Goal: Task Accomplishment & Management: Manage account settings

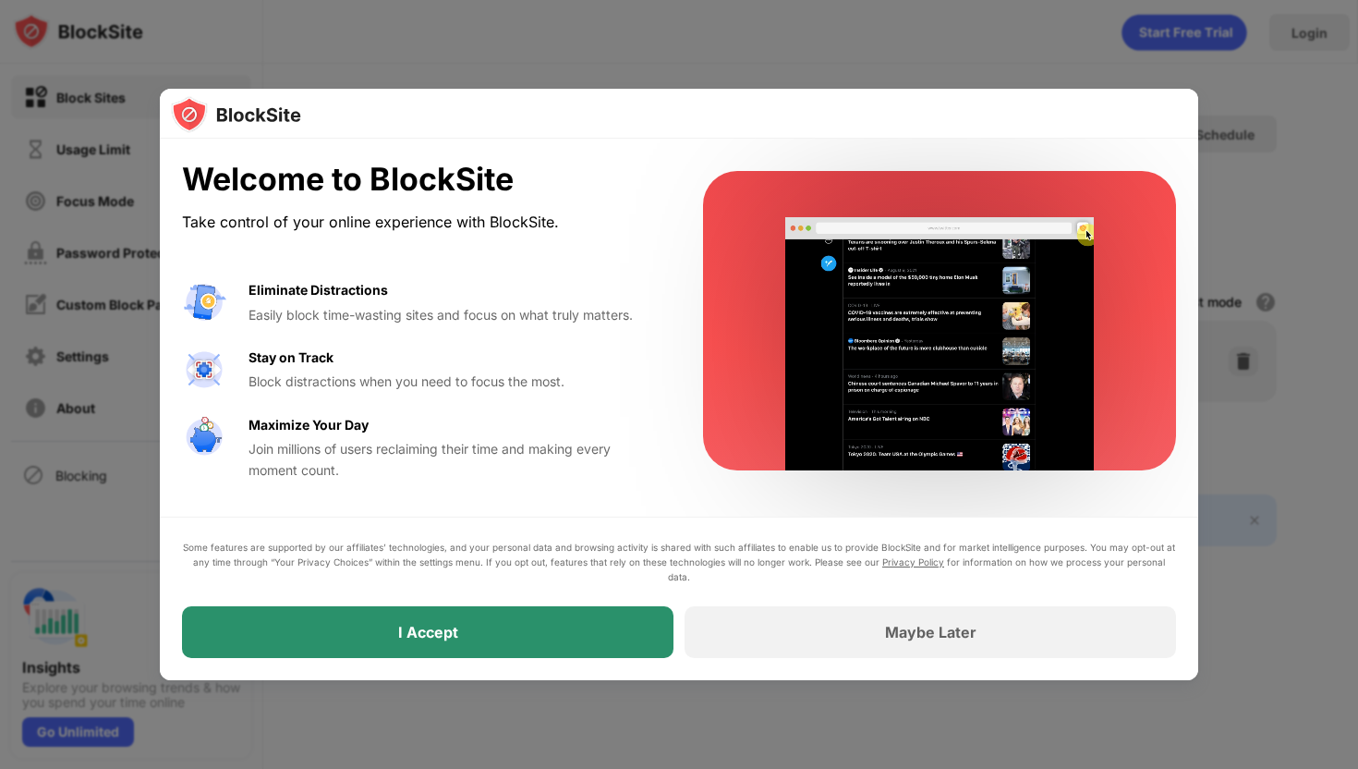
click at [527, 616] on div "I Accept" at bounding box center [428, 632] width 492 height 52
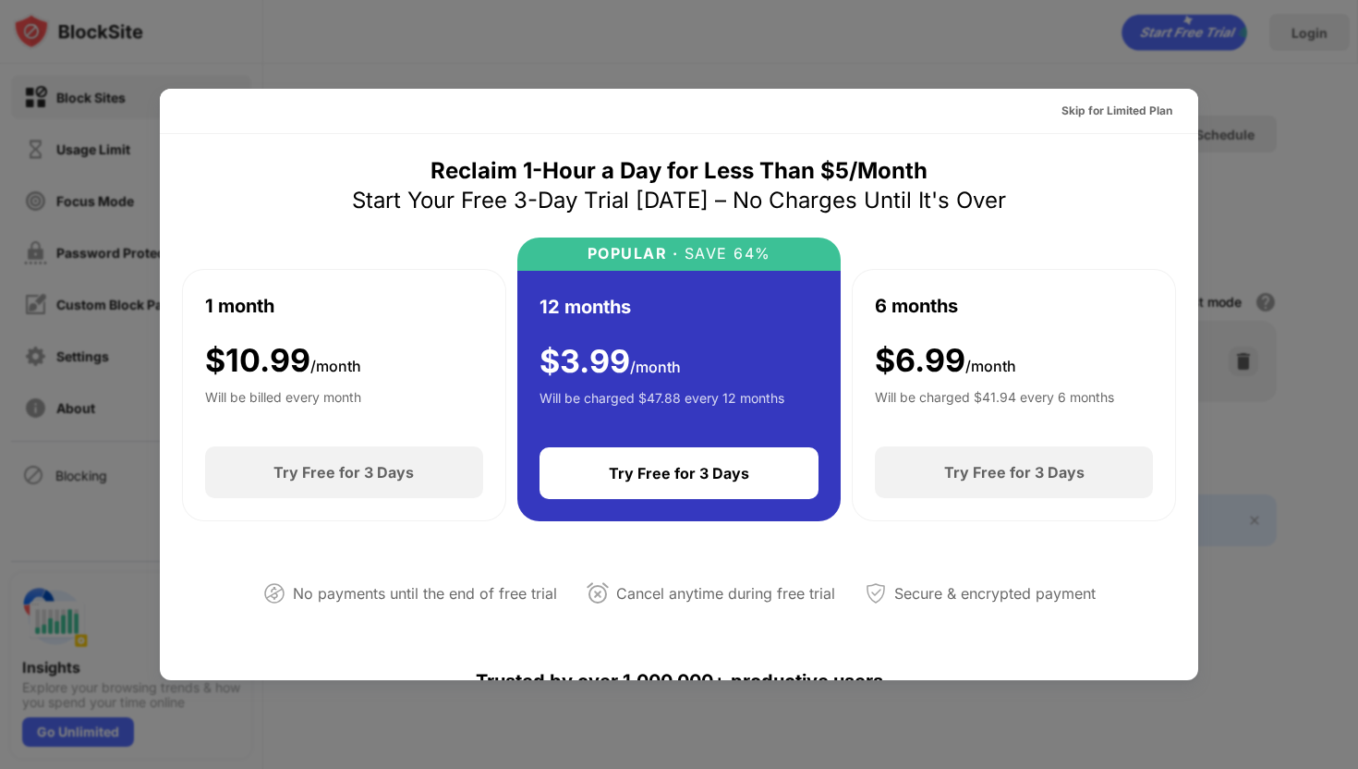
scroll to position [109, 0]
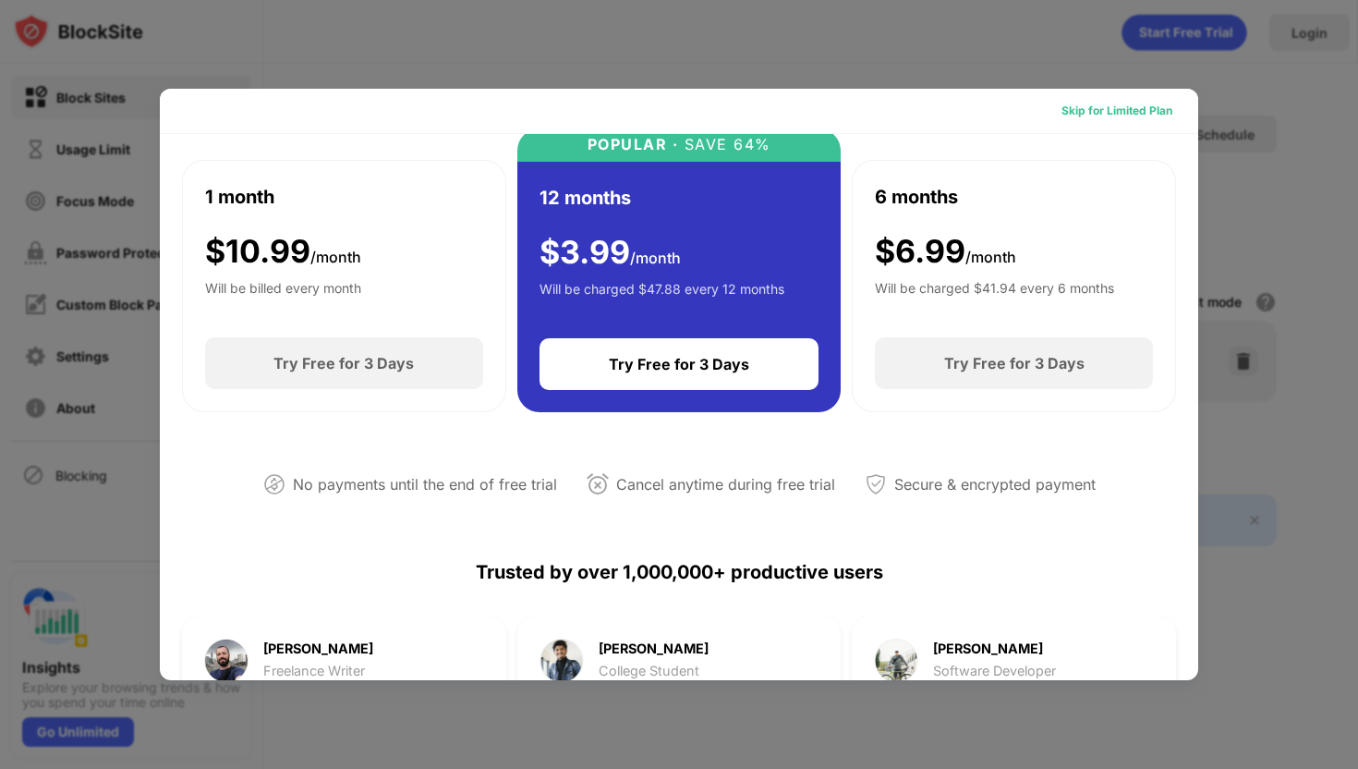
click at [1120, 111] on div "Skip for Limited Plan" at bounding box center [1117, 111] width 111 height 18
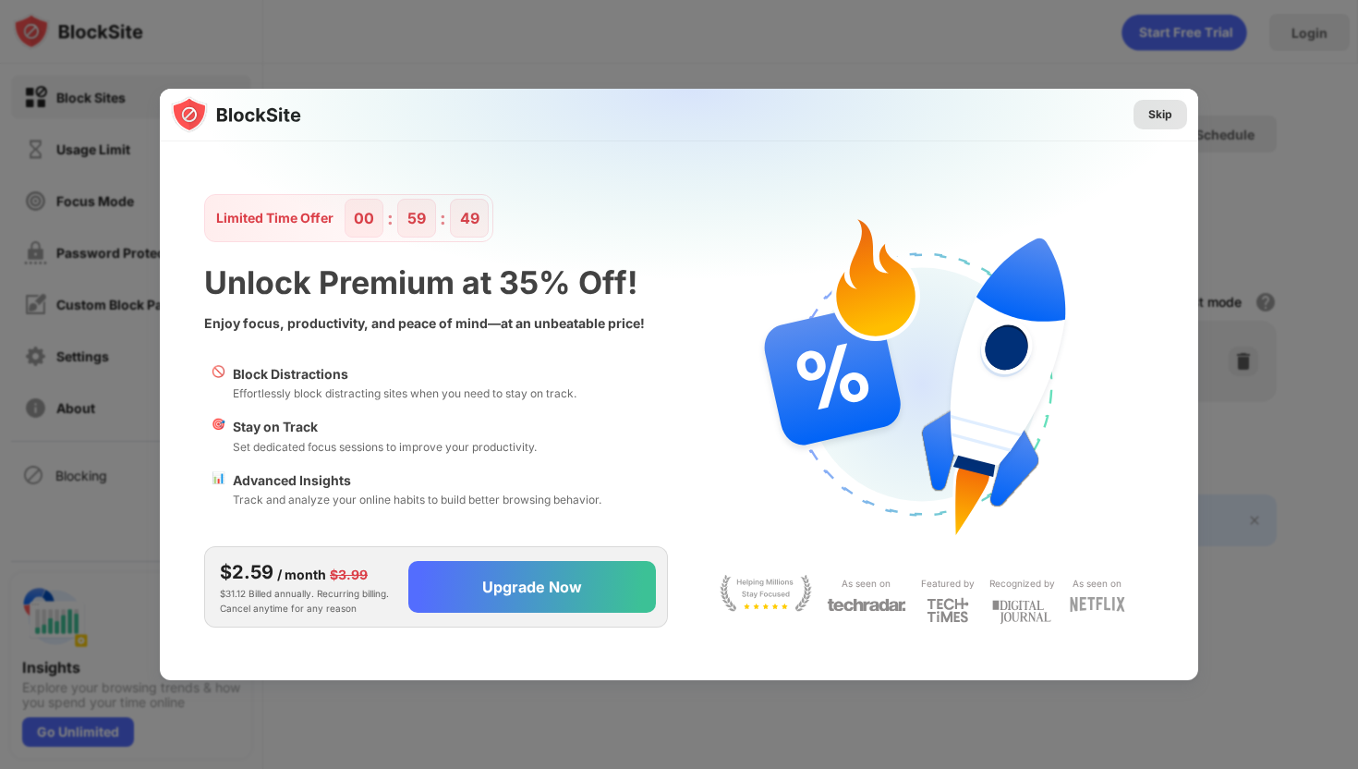
click at [1157, 118] on div "Skip" at bounding box center [1161, 114] width 24 height 18
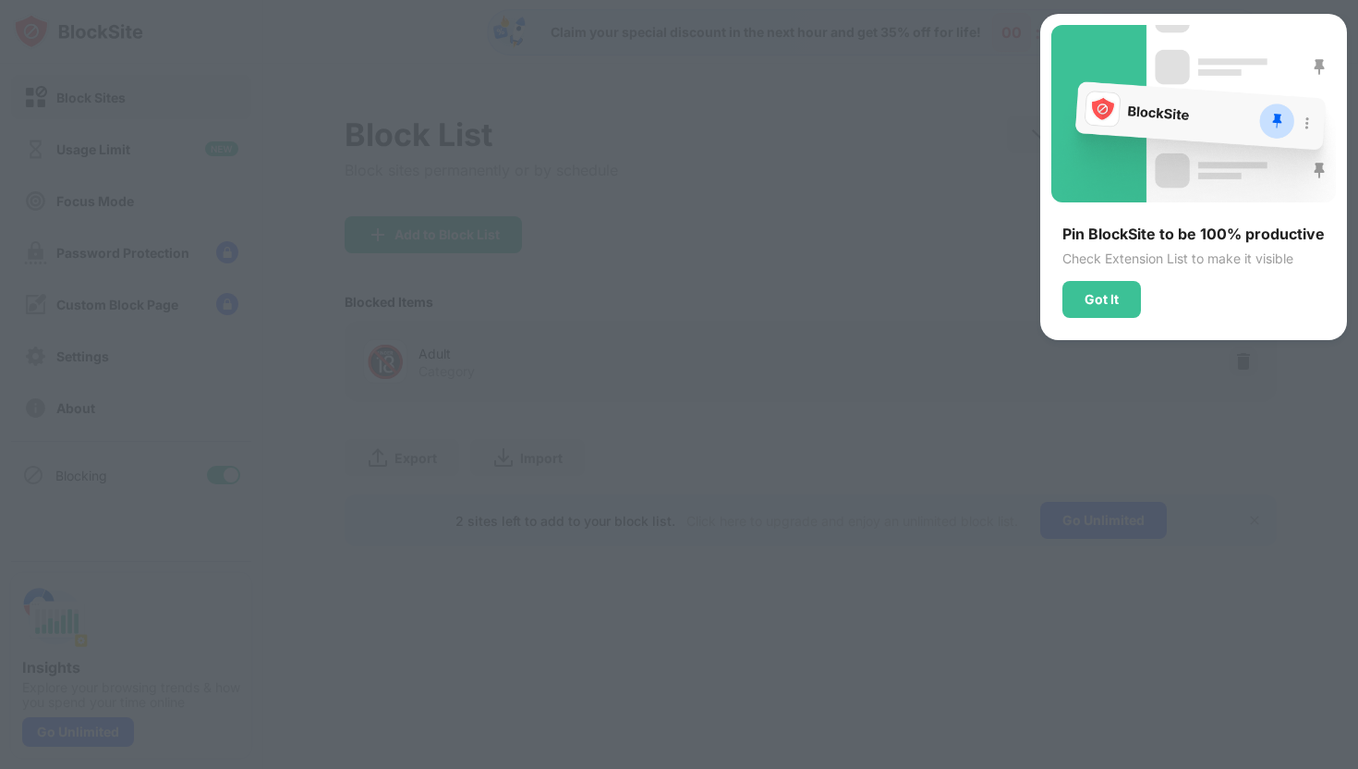
click at [1076, 321] on div "Pin BlockSite to be 100% productive Check Extension List to make it visible Got…" at bounding box center [1194, 177] width 307 height 326
click at [1093, 296] on div "Got It" at bounding box center [1102, 299] width 34 height 15
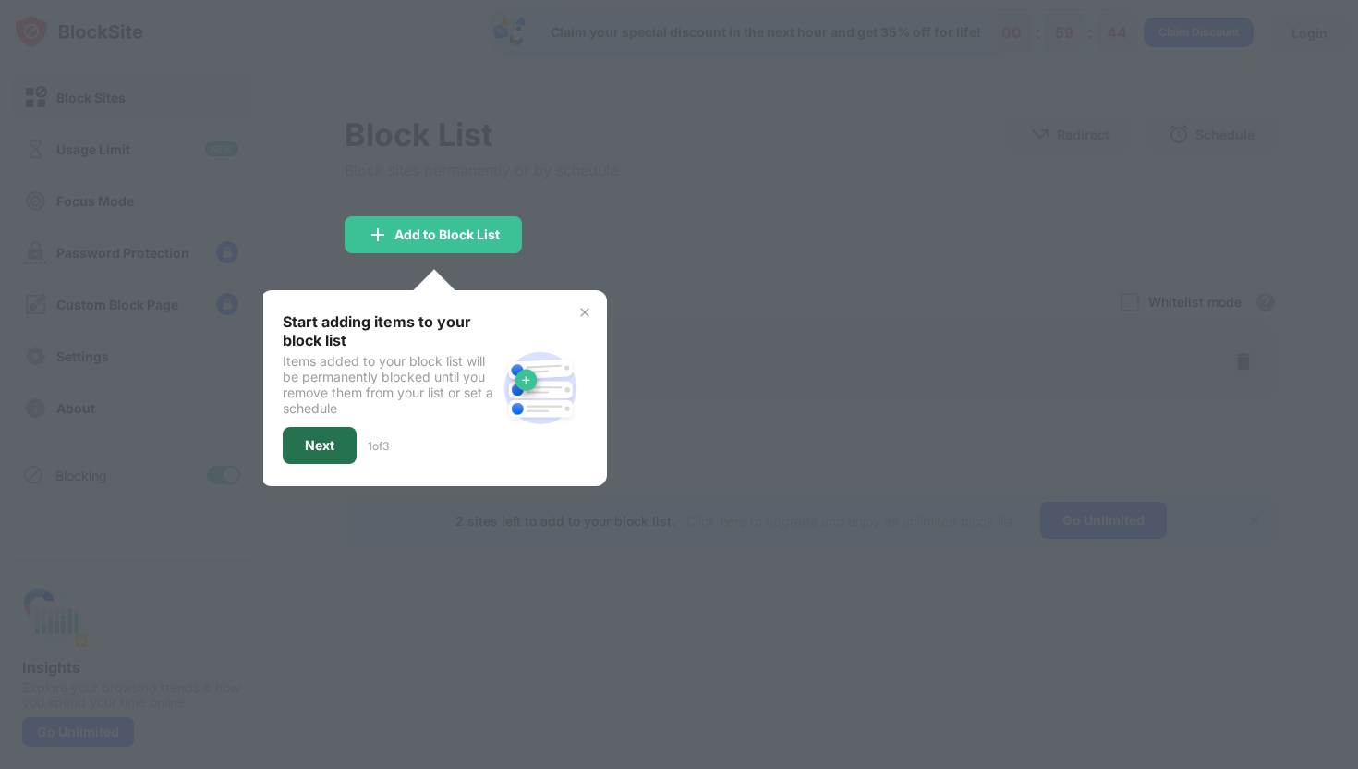
click at [313, 441] on div "Next" at bounding box center [320, 445] width 30 height 15
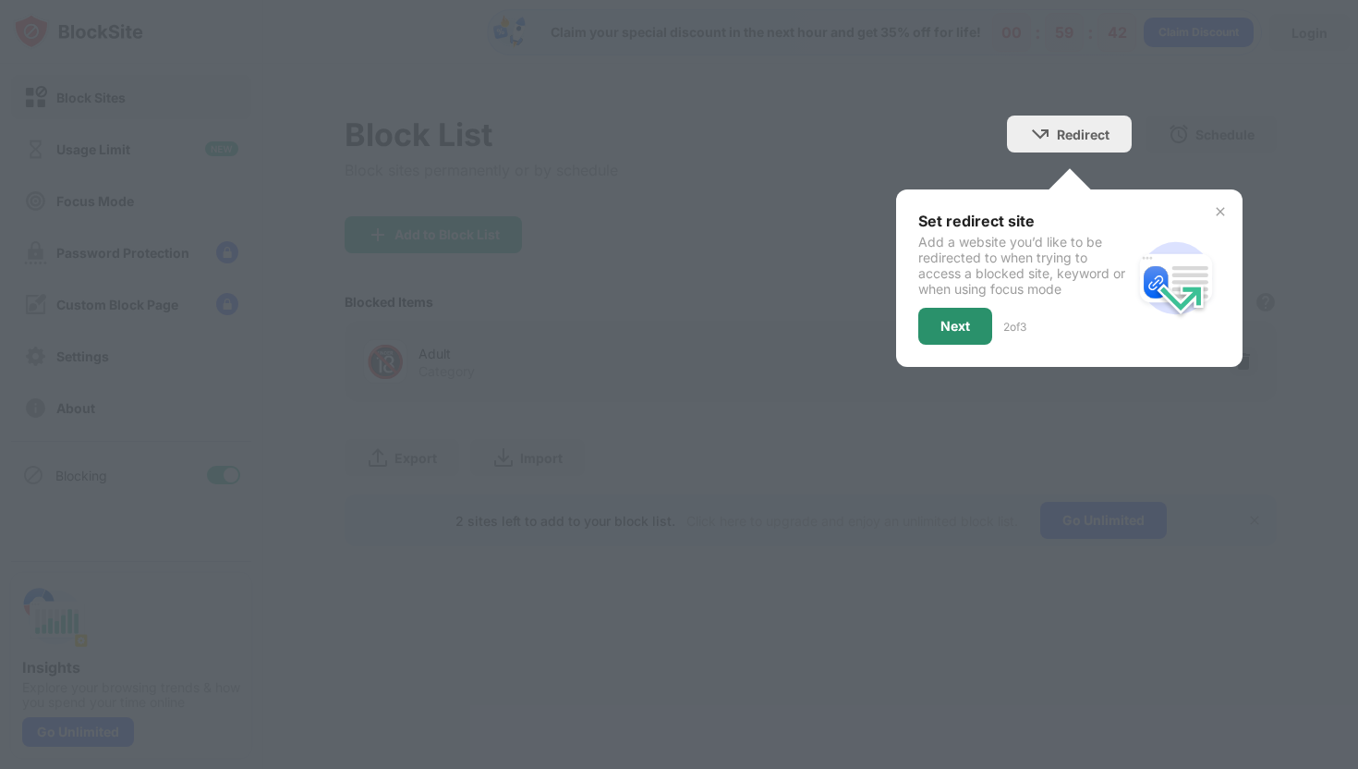
click at [941, 329] on div "Next" at bounding box center [956, 326] width 30 height 15
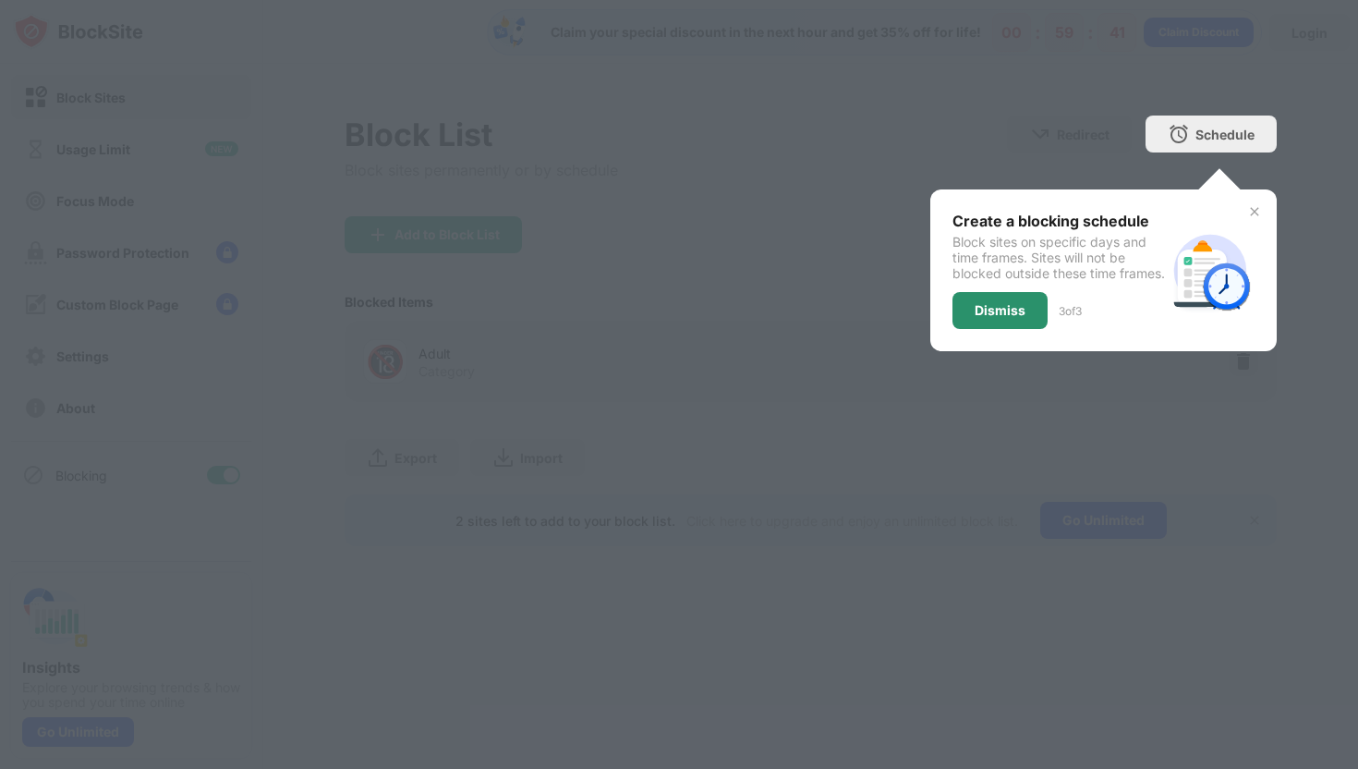
click at [987, 318] on div "Dismiss" at bounding box center [1000, 310] width 51 height 15
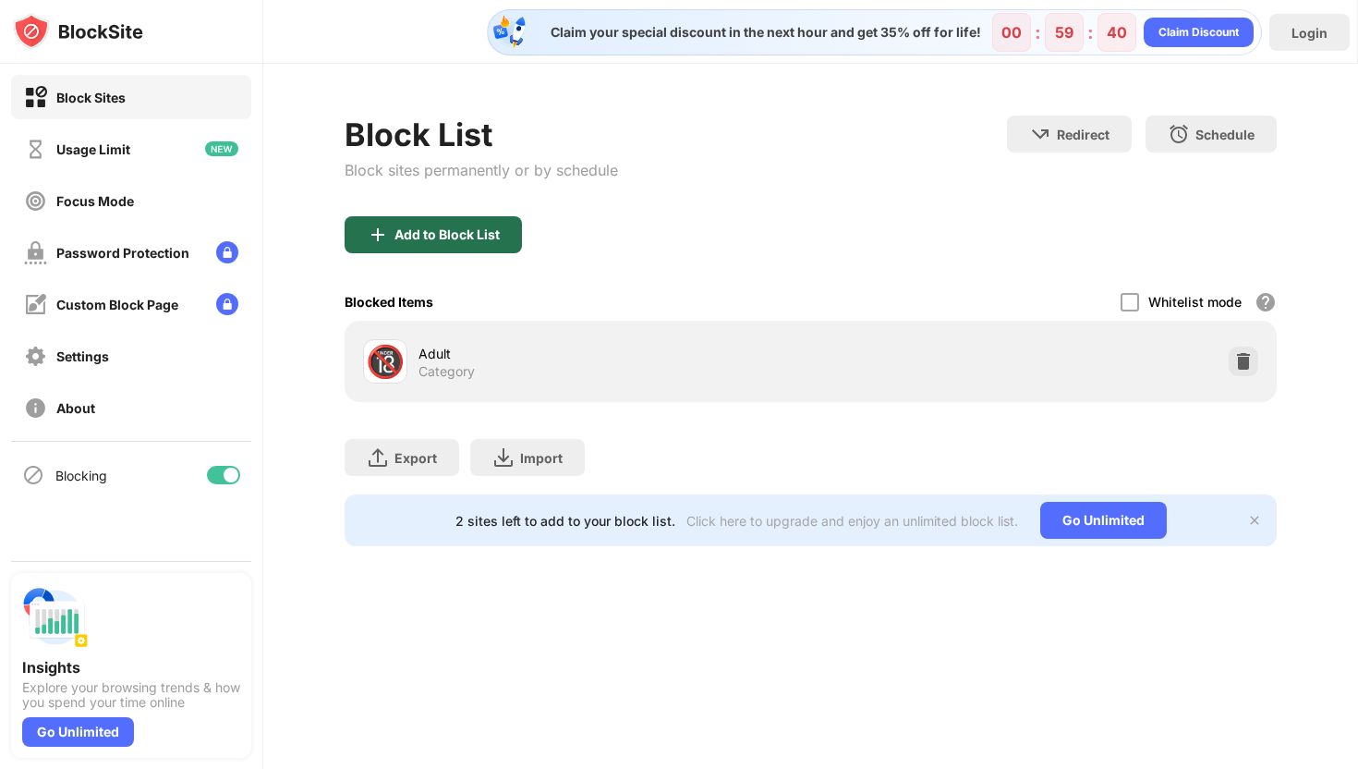
click at [396, 248] on div "Add to Block List" at bounding box center [433, 234] width 177 height 37
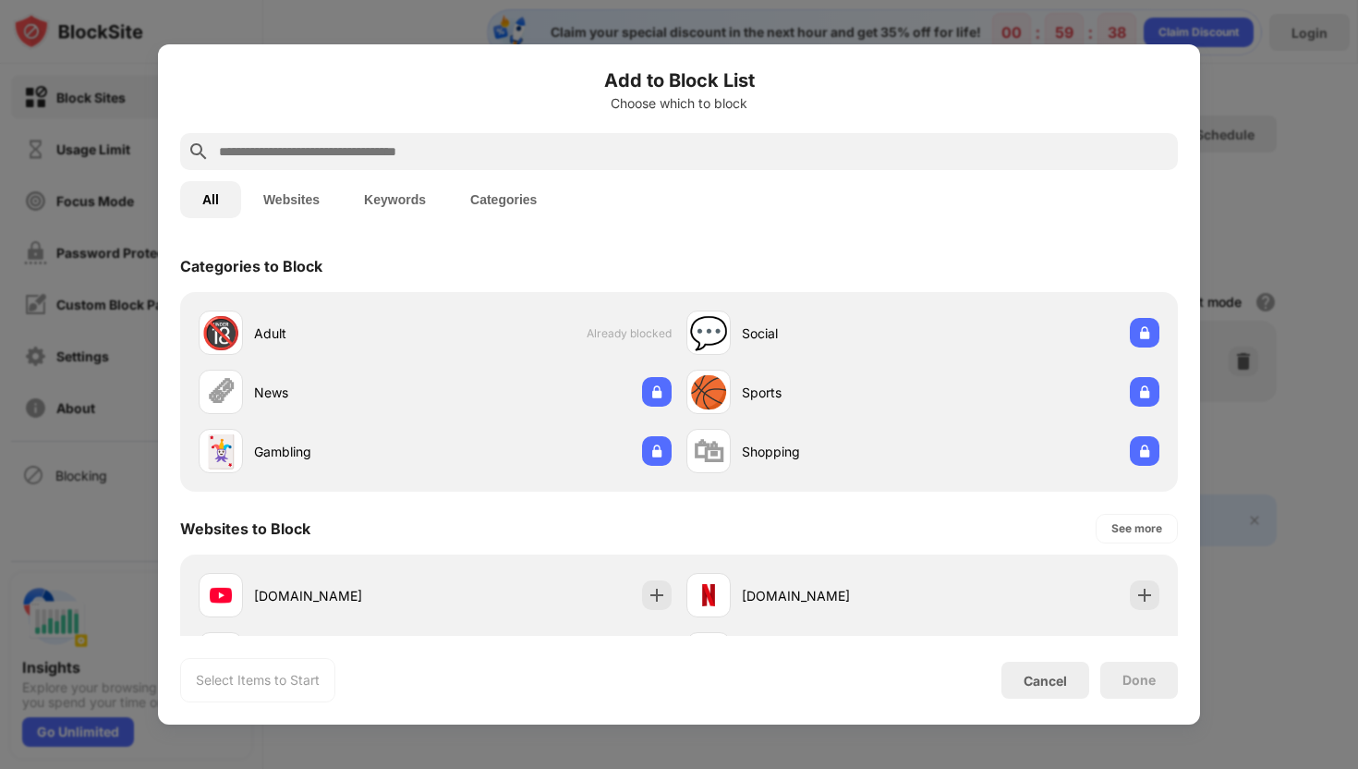
click at [420, 130] on div "Add to Block List Choose which to block" at bounding box center [679, 100] width 998 height 67
click at [421, 140] on input "text" at bounding box center [694, 151] width 954 height 22
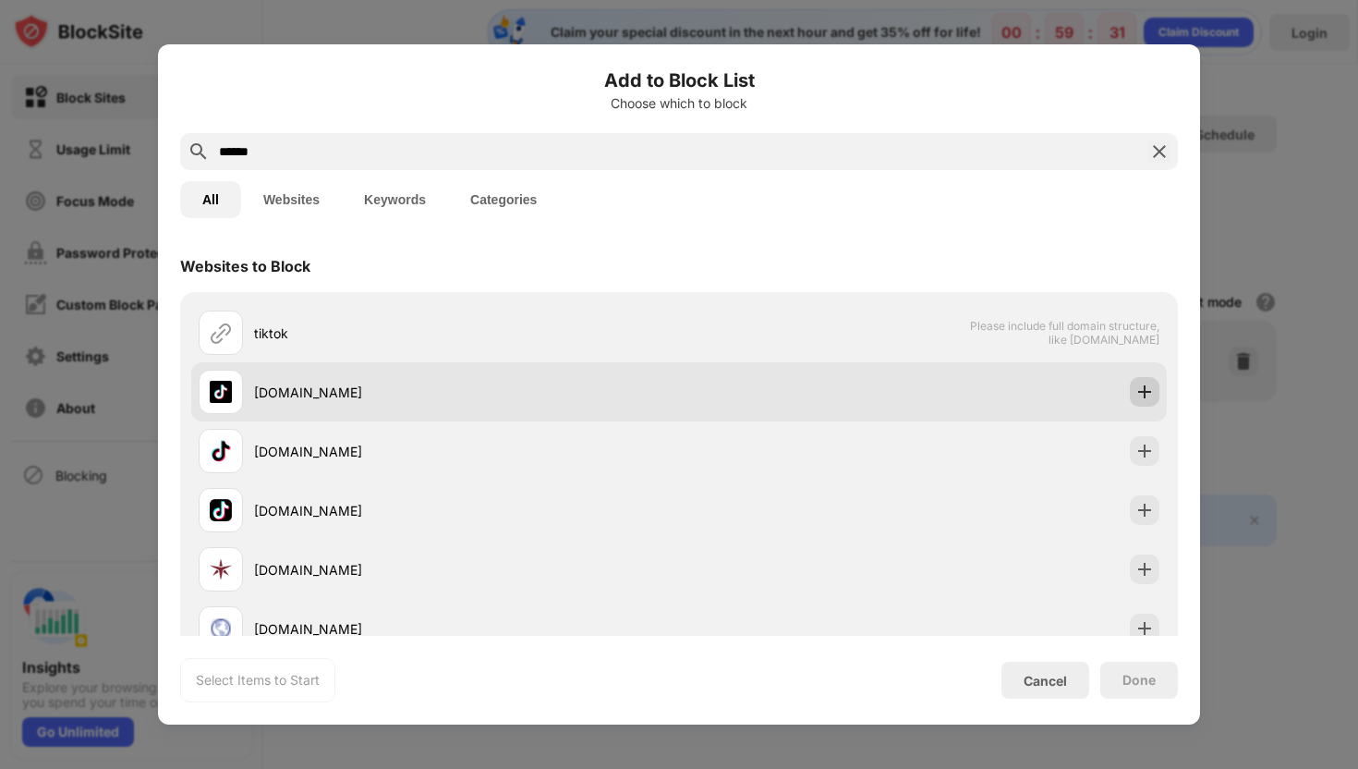
type input "******"
click at [1145, 390] on img at bounding box center [1145, 392] width 18 height 18
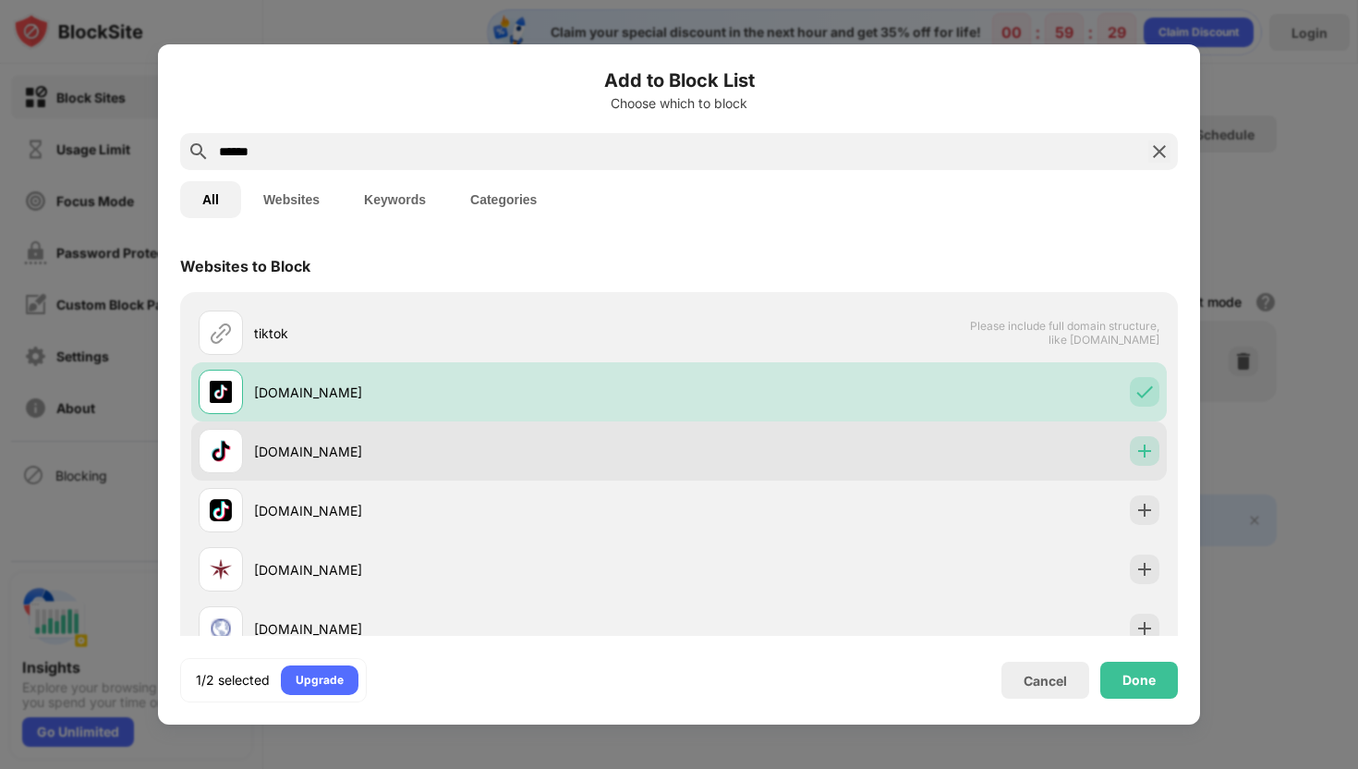
click at [1138, 465] on div at bounding box center [1145, 451] width 30 height 30
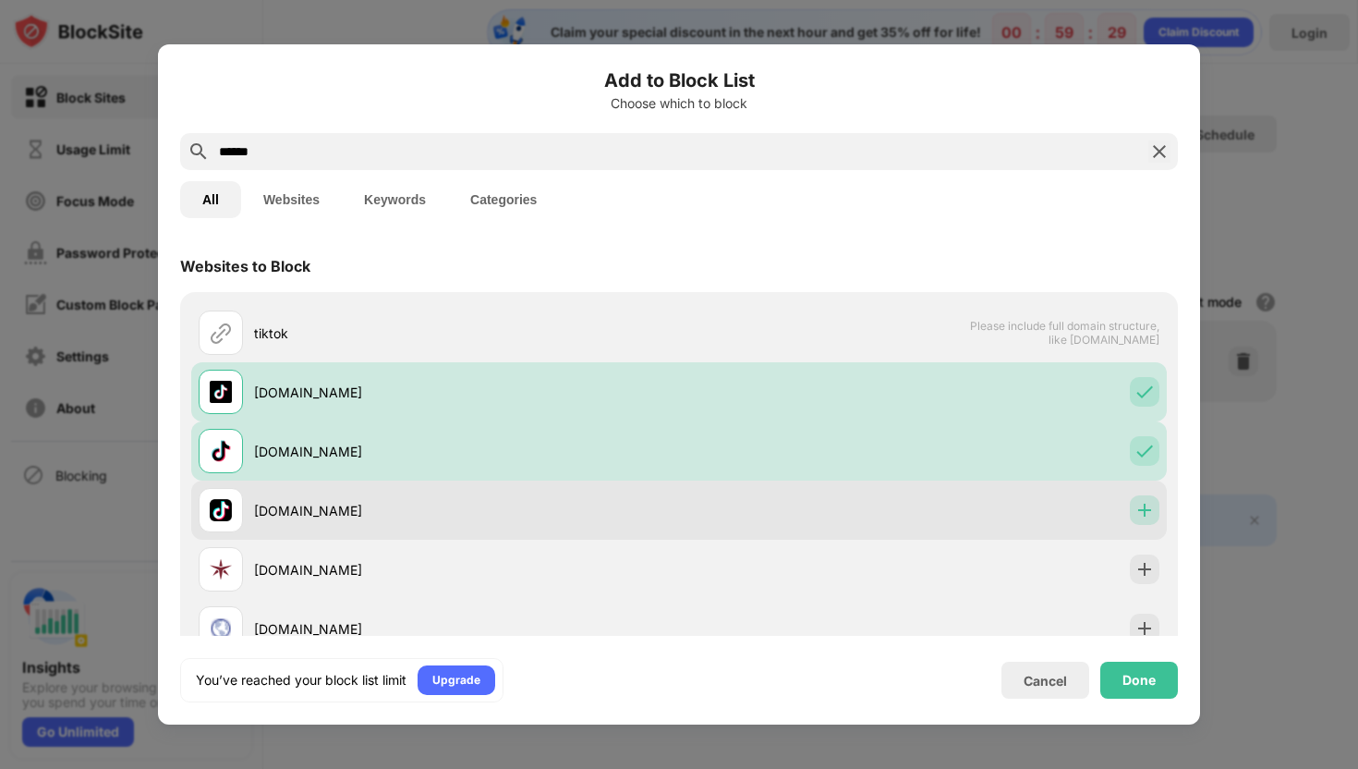
click at [1134, 519] on div at bounding box center [1145, 510] width 30 height 30
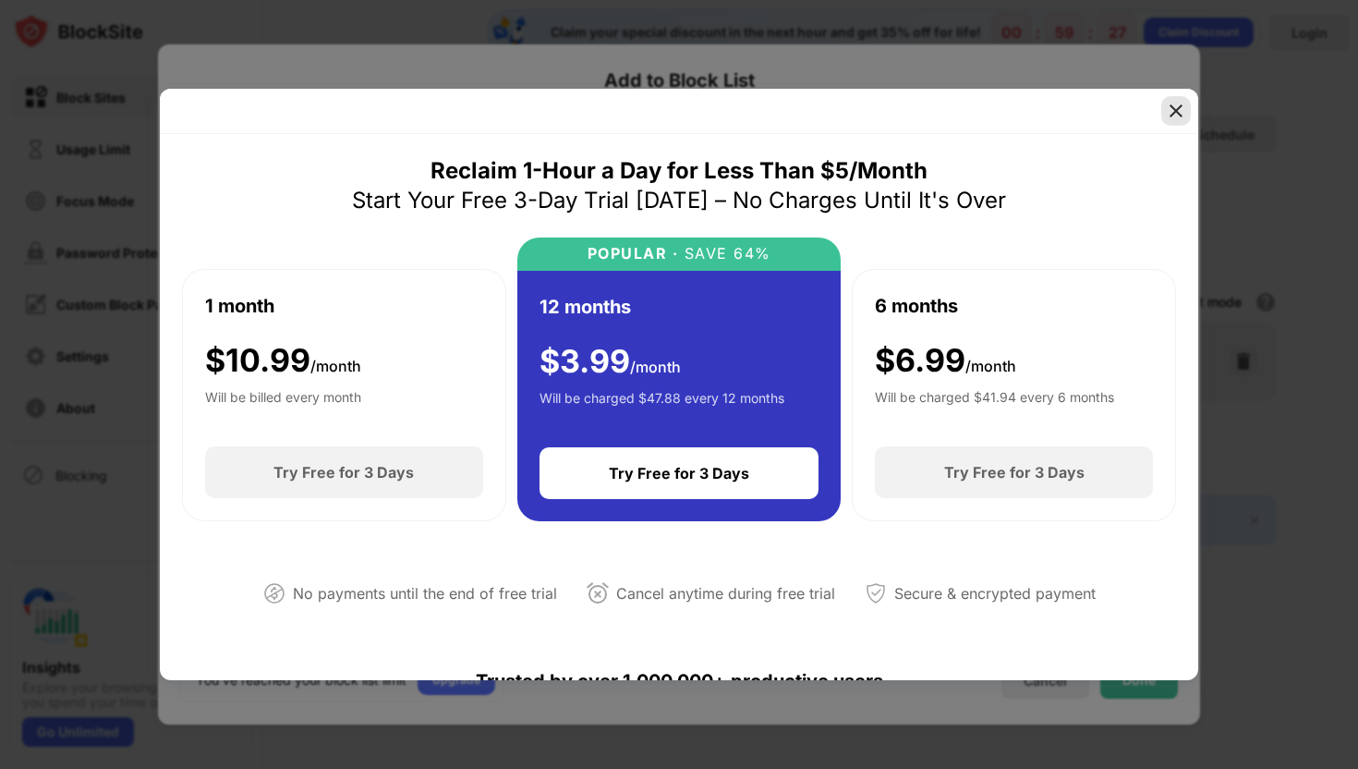
click at [1178, 104] on img at bounding box center [1176, 111] width 18 height 18
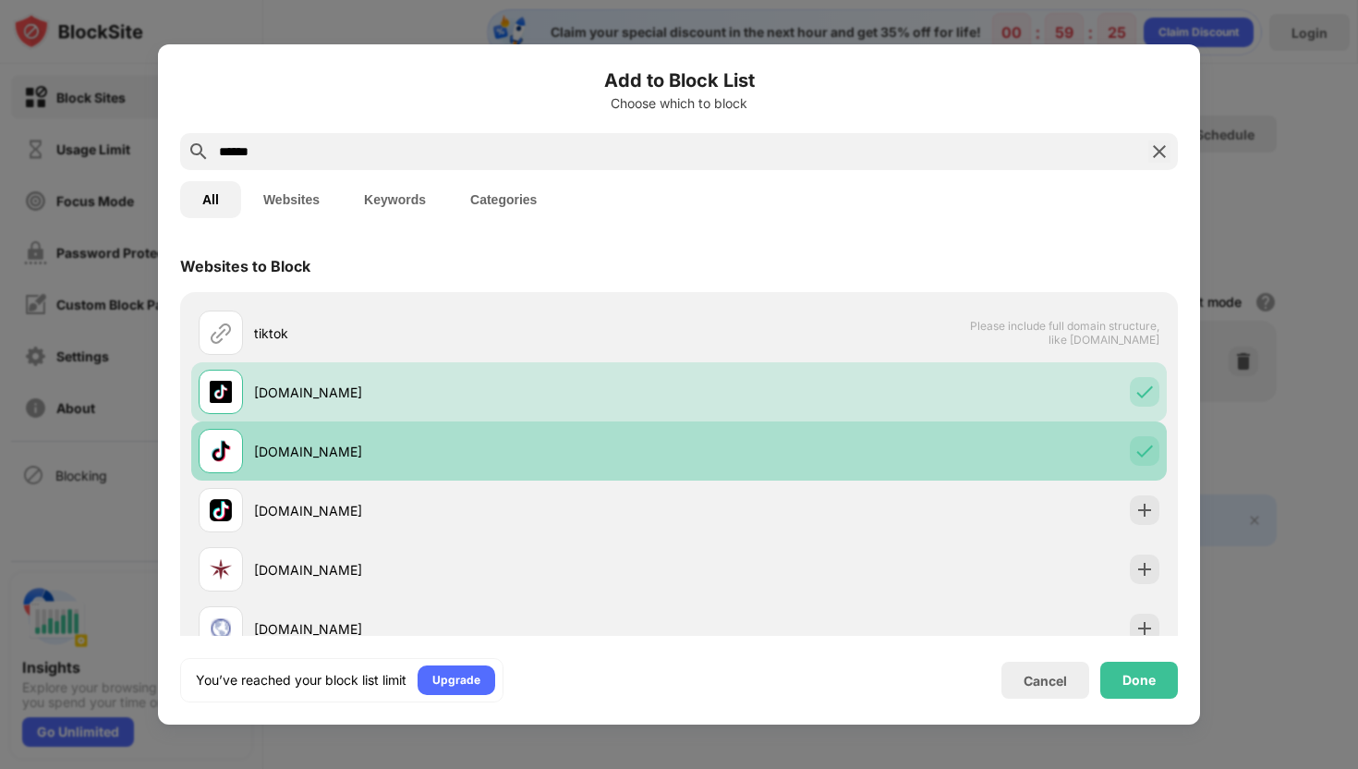
click at [944, 463] on div "tiktok-for-business.co.jp" at bounding box center [679, 450] width 976 height 59
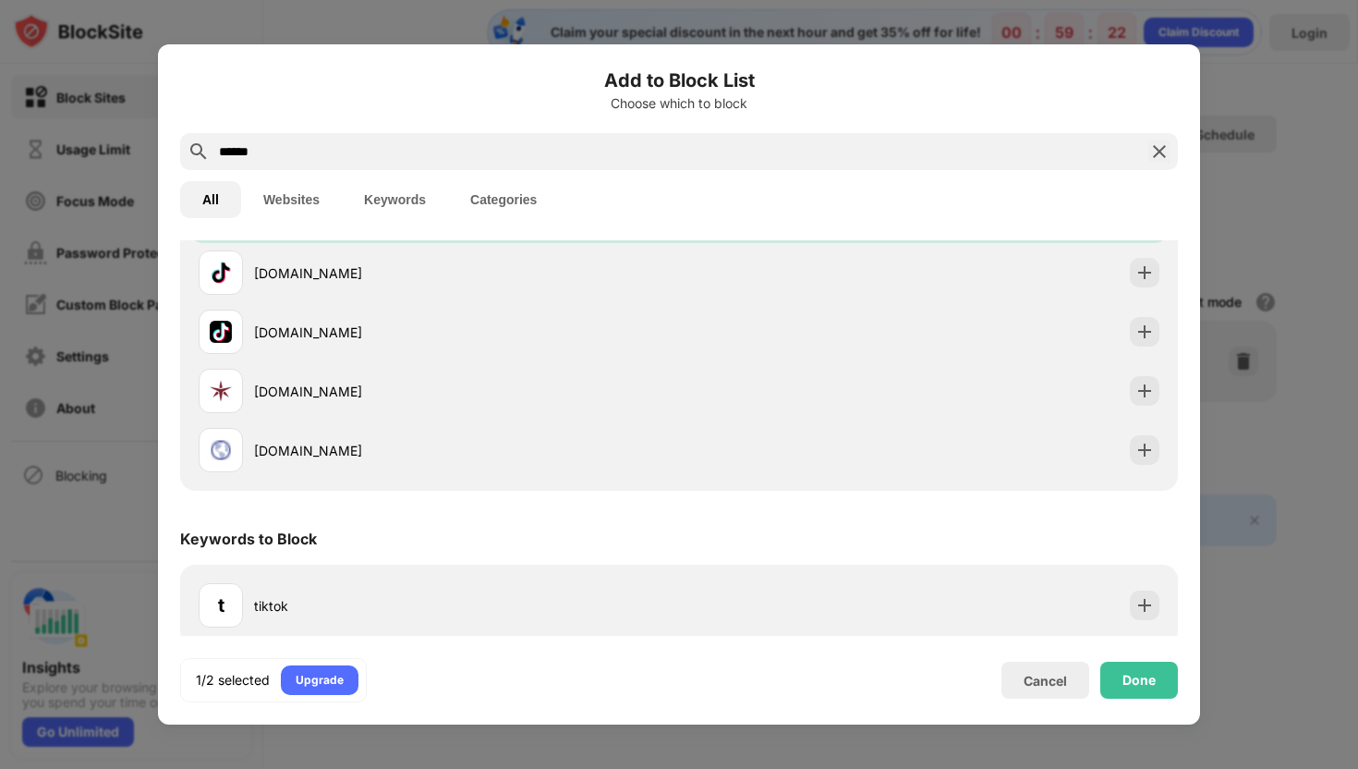
scroll to position [189, 0]
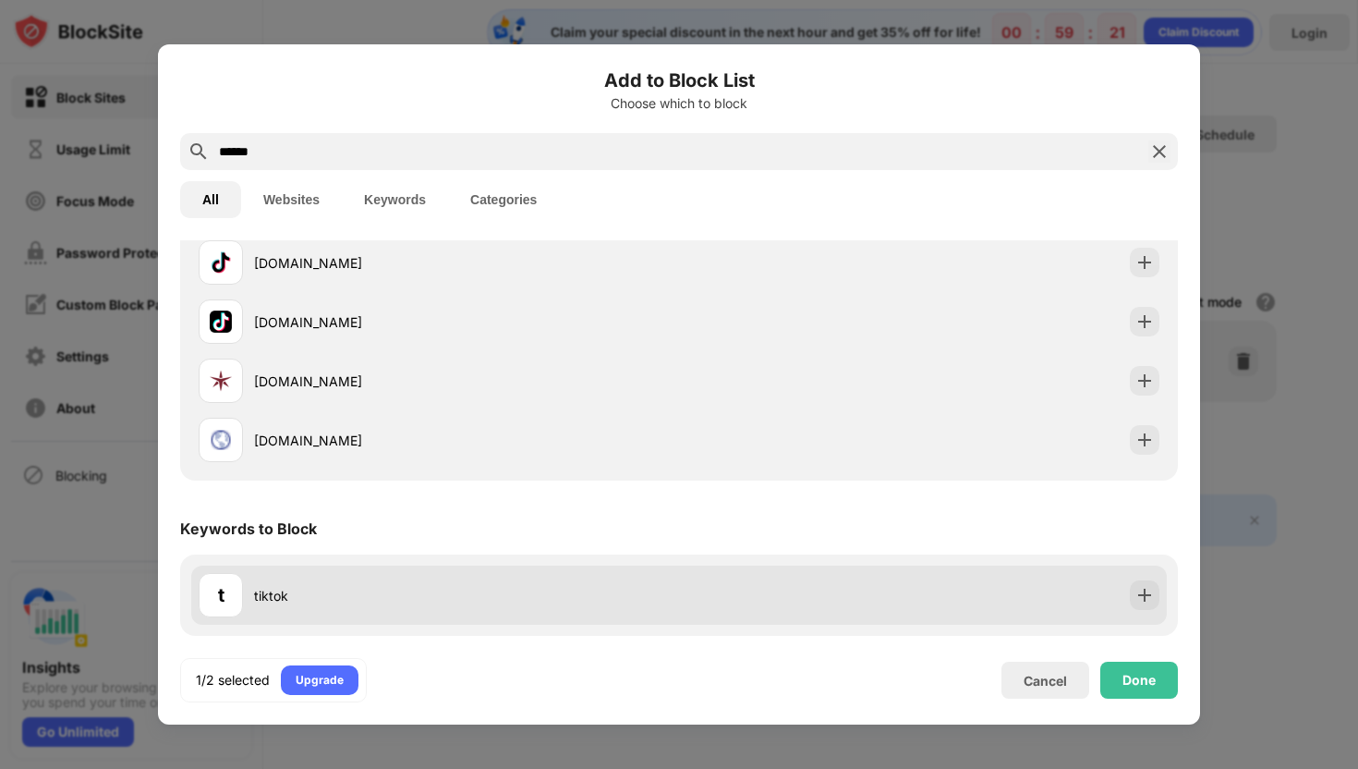
click at [792, 572] on div "t tiktok" at bounding box center [679, 595] width 976 height 59
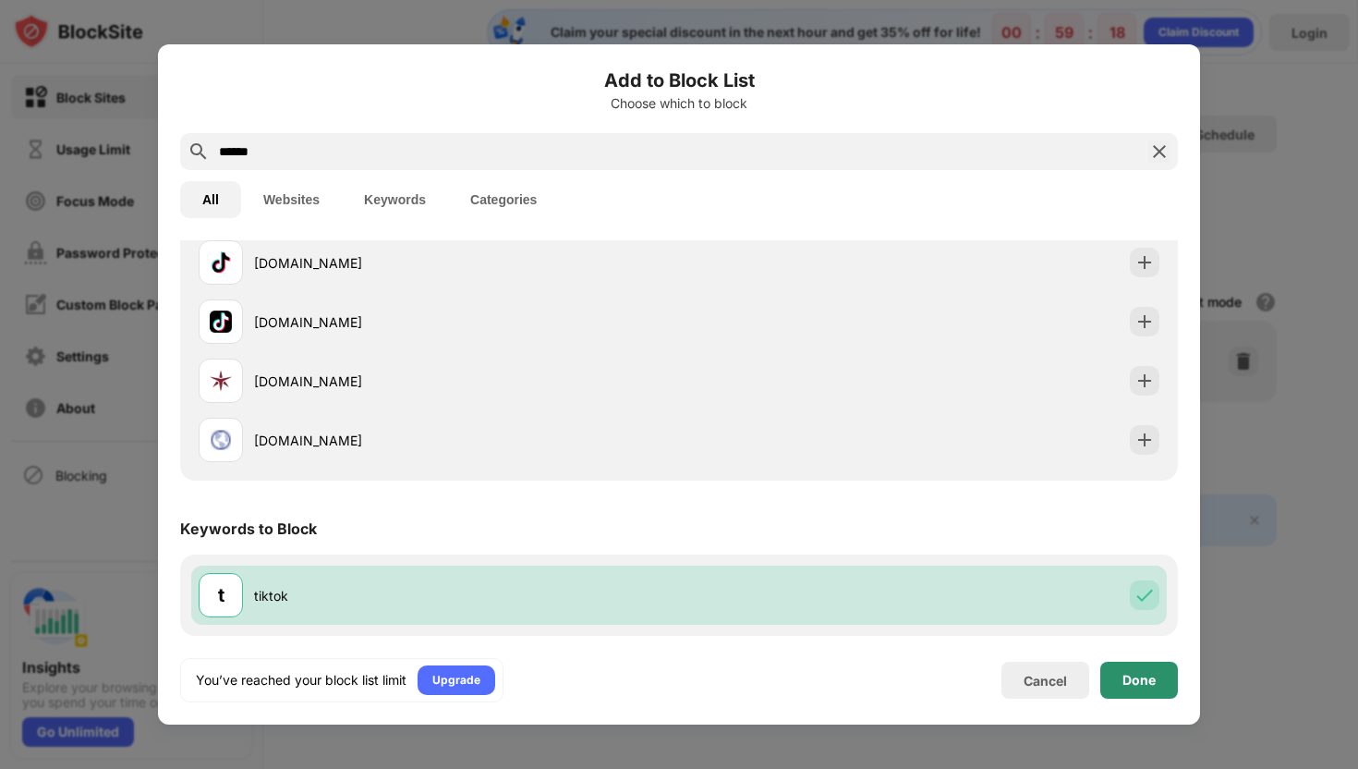
click at [1122, 678] on div "Done" at bounding box center [1140, 680] width 78 height 37
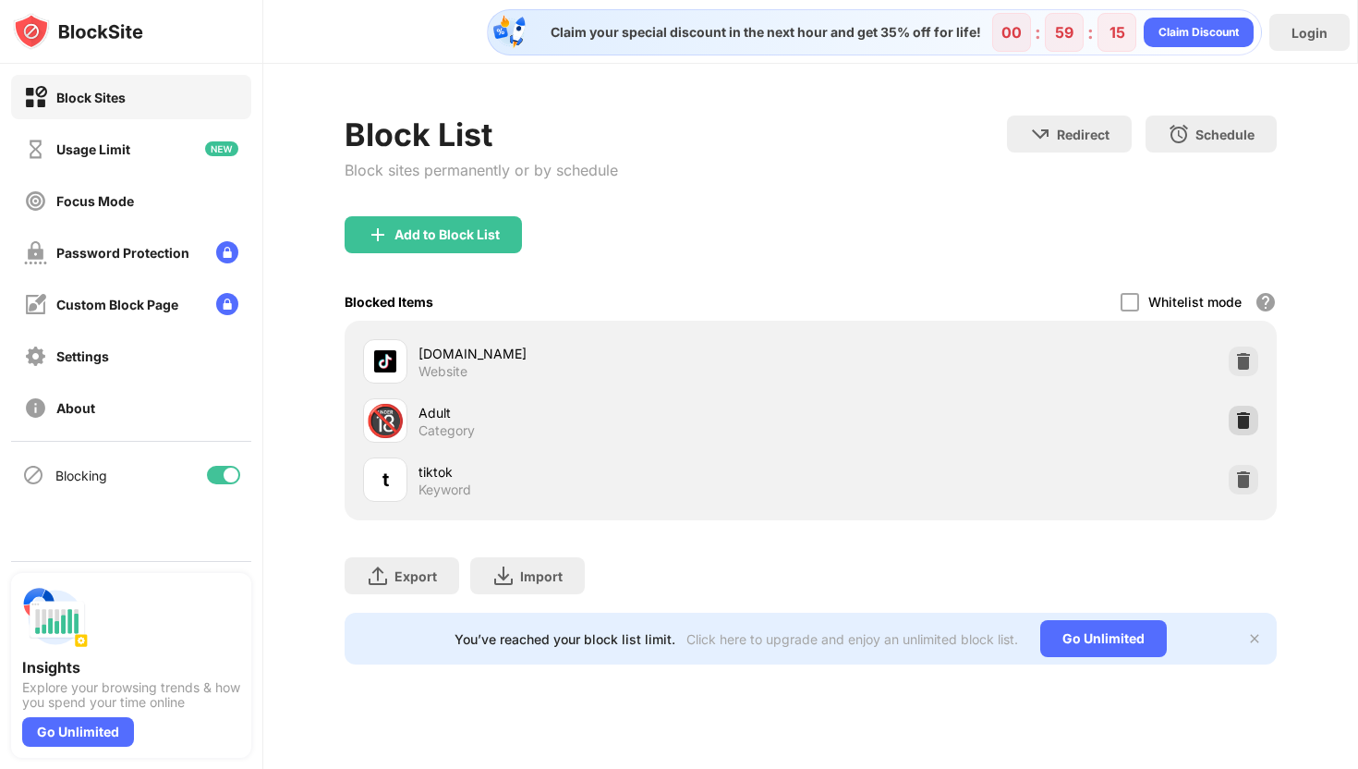
click at [1248, 420] on img at bounding box center [1244, 420] width 18 height 18
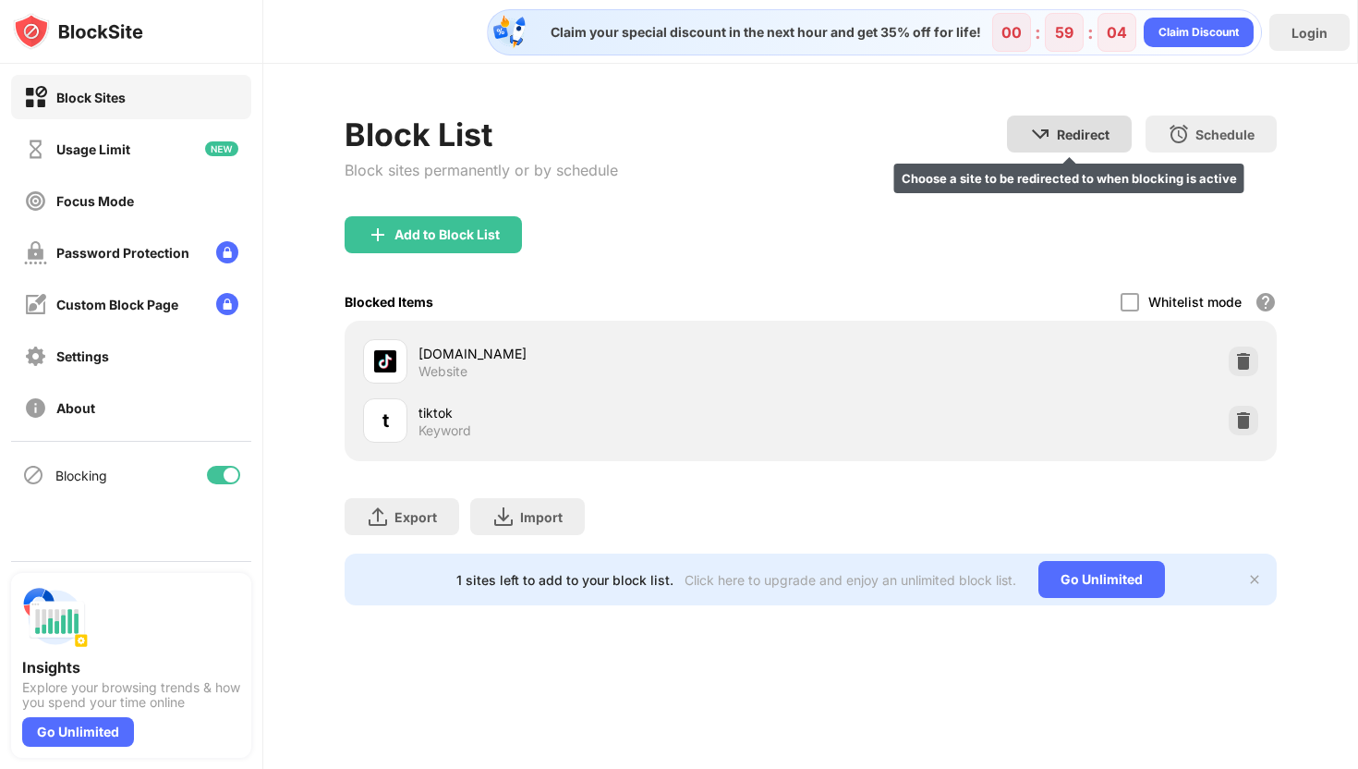
click at [1076, 140] on div "Redirect" at bounding box center [1083, 135] width 53 height 16
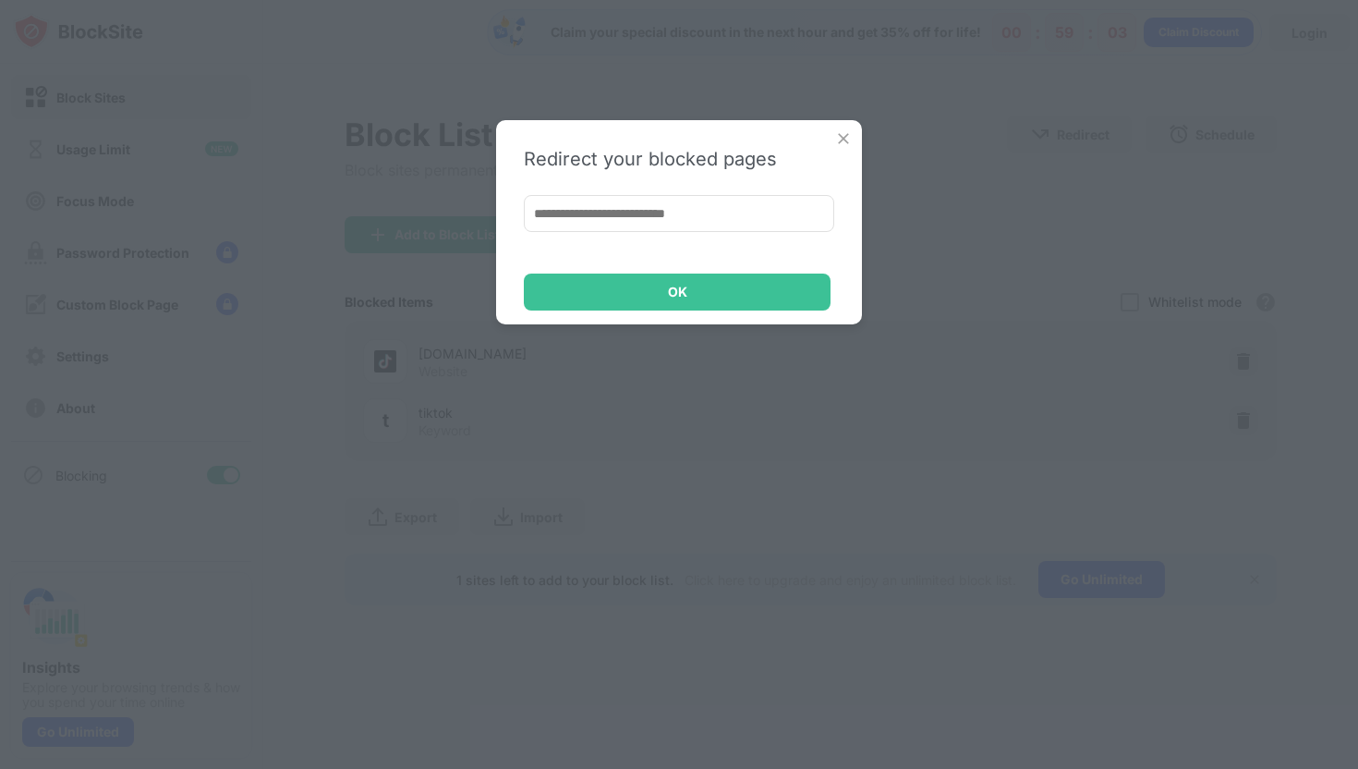
click at [642, 224] on input at bounding box center [679, 213] width 310 height 37
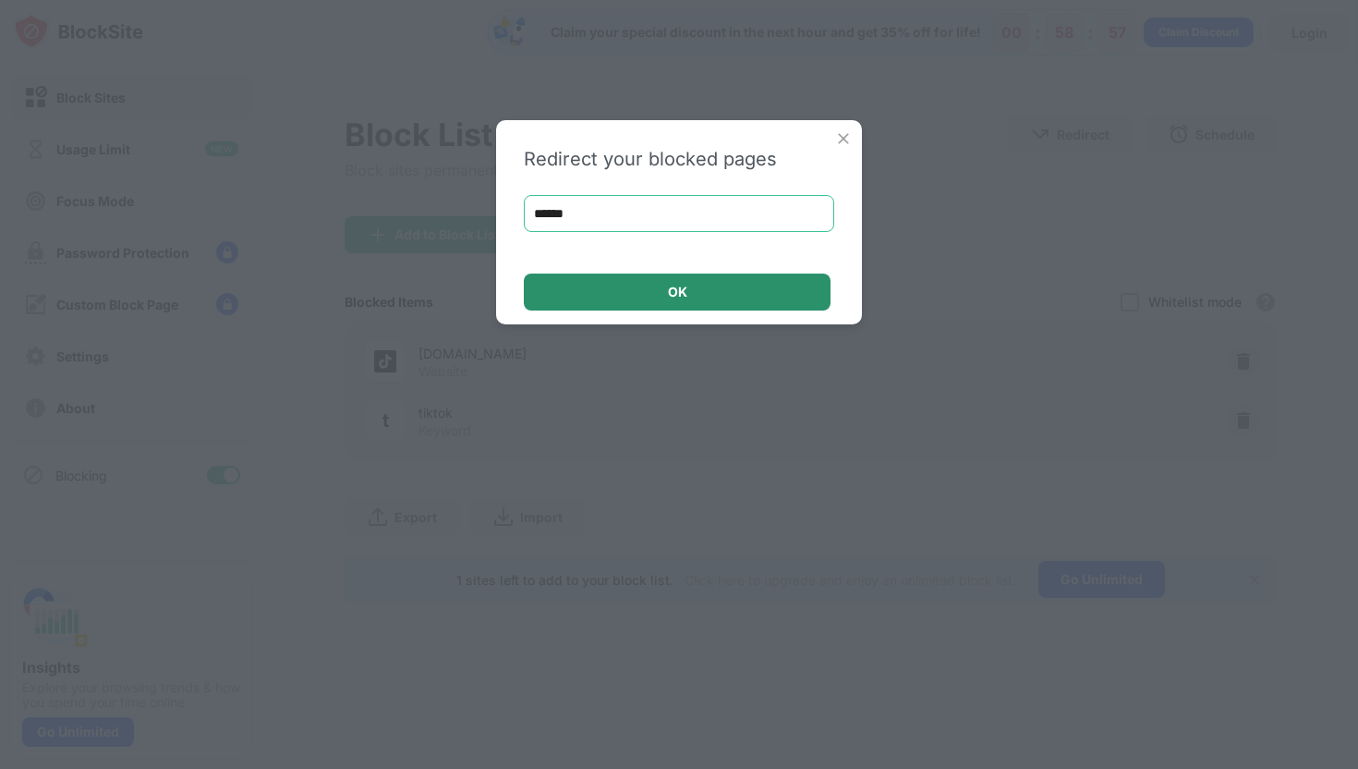
type input "******"
click at [647, 289] on div "OK" at bounding box center [677, 292] width 307 height 37
drag, startPoint x: 651, startPoint y: 217, endPoint x: 419, endPoint y: 150, distance: 241.6
click at [419, 151] on div "Redirect your blocked pages ****** OK" at bounding box center [679, 384] width 1358 height 769
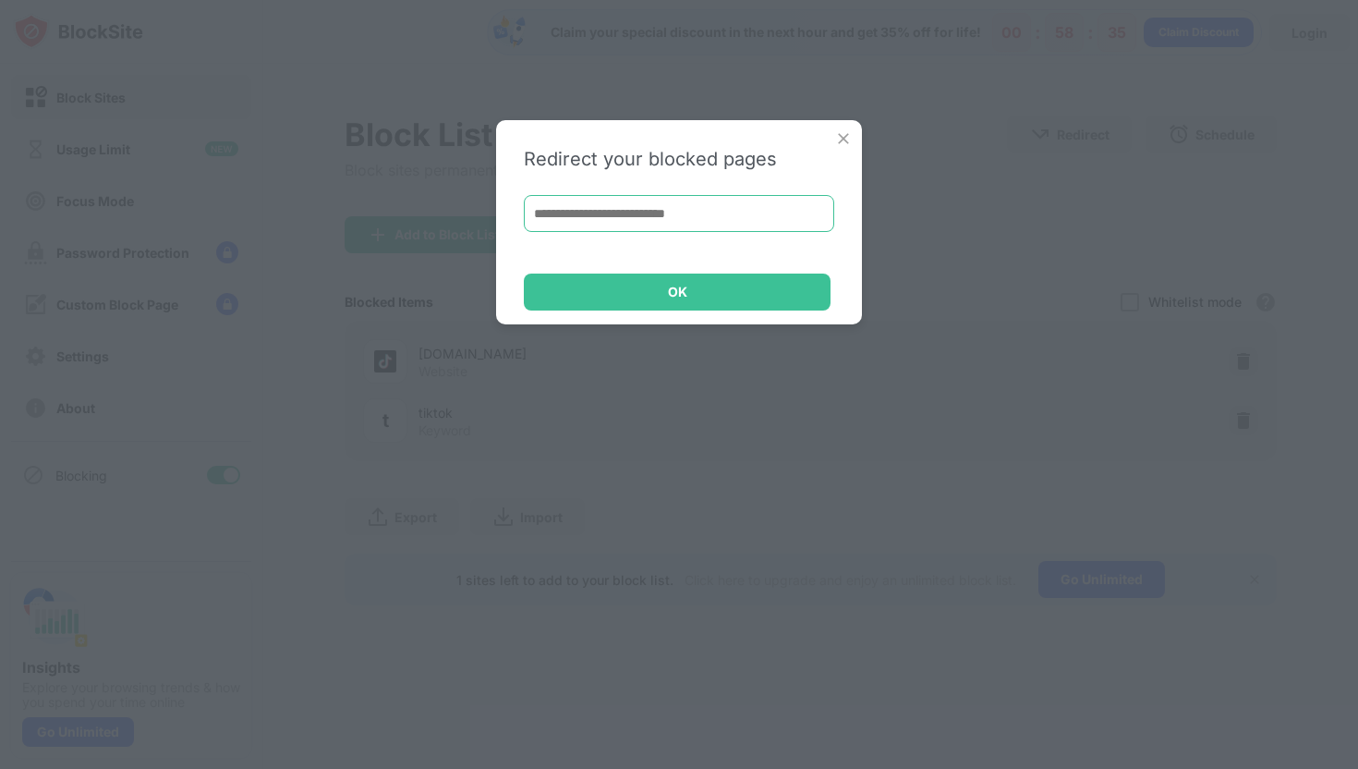
click at [607, 222] on input at bounding box center [679, 213] width 310 height 37
paste input "**********"
type input "**********"
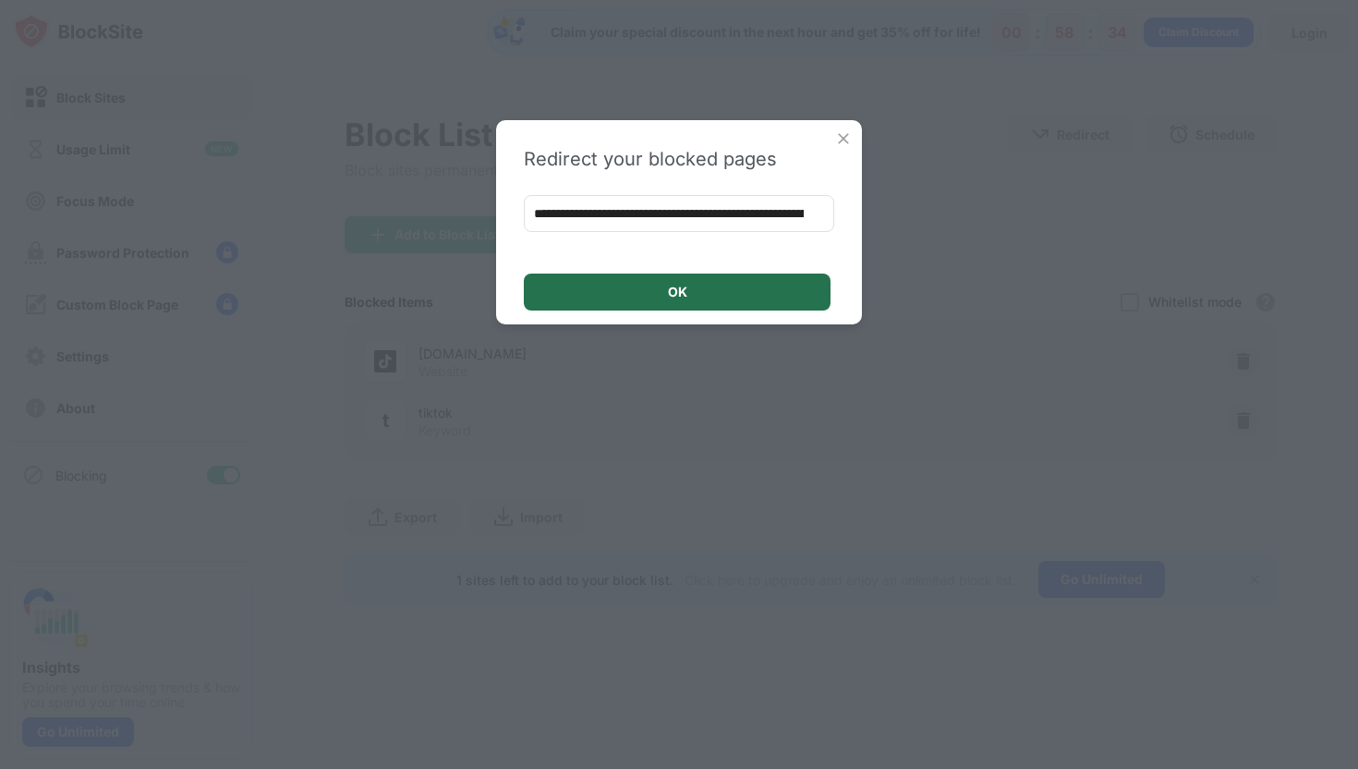
click at [636, 282] on div "OK" at bounding box center [677, 292] width 307 height 37
